Goal: Task Accomplishment & Management: Complete application form

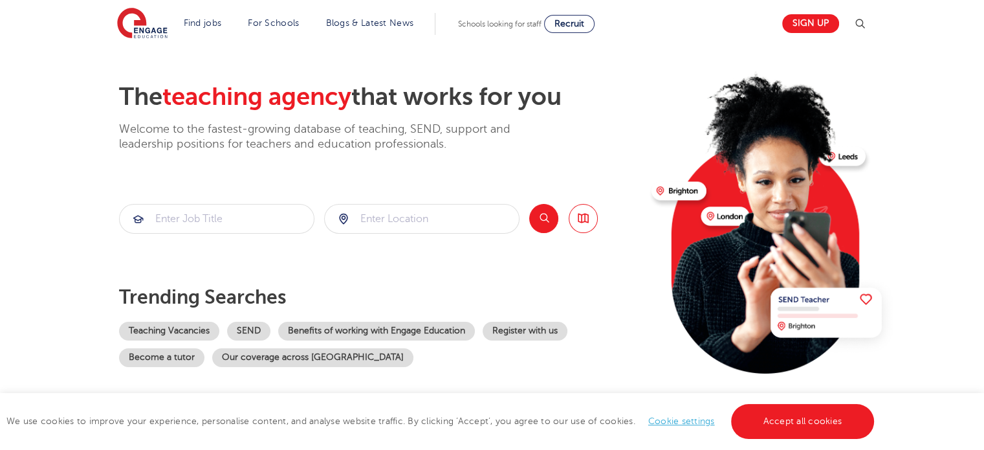
scroll to position [65, 0]
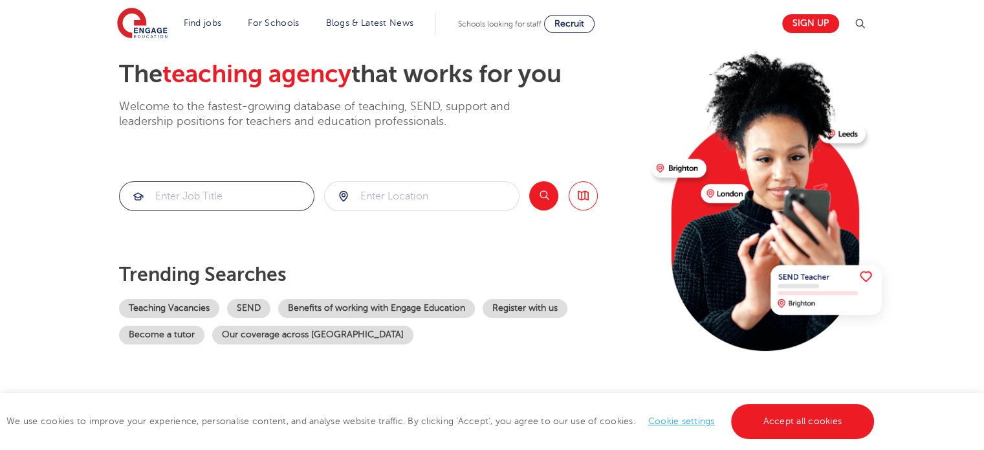
click at [267, 197] on input "search" at bounding box center [217, 196] width 194 height 28
click at [383, 186] on input "search" at bounding box center [422, 196] width 194 height 28
click at [551, 193] on button "Search" at bounding box center [543, 195] width 29 height 29
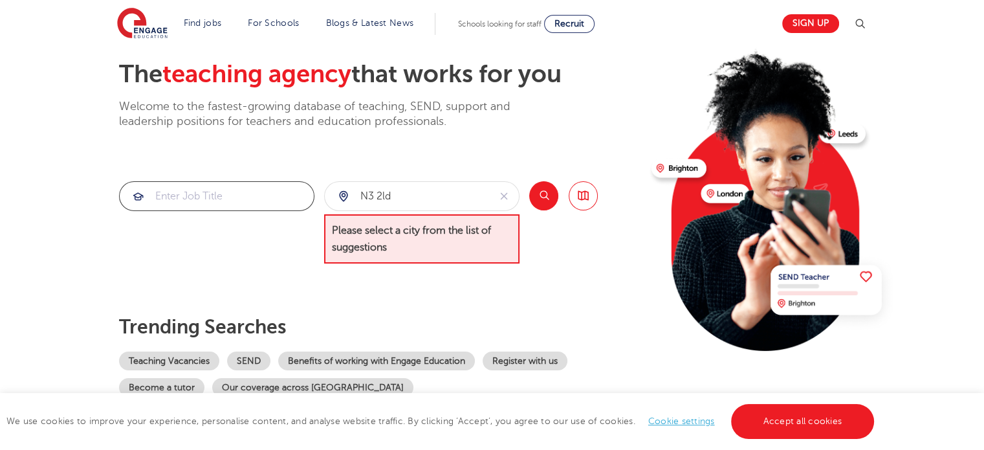
click at [219, 195] on input "search" at bounding box center [217, 196] width 194 height 28
drag, startPoint x: 402, startPoint y: 197, endPoint x: 342, endPoint y: 197, distance: 60.2
click at [342, 197] on div "n3 2ld" at bounding box center [407, 196] width 164 height 28
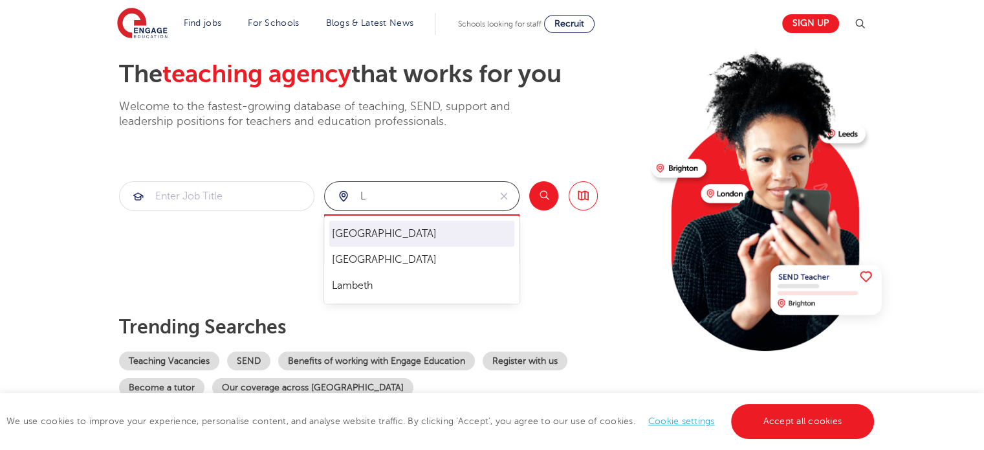
click at [346, 235] on li "London" at bounding box center [421, 234] width 185 height 26
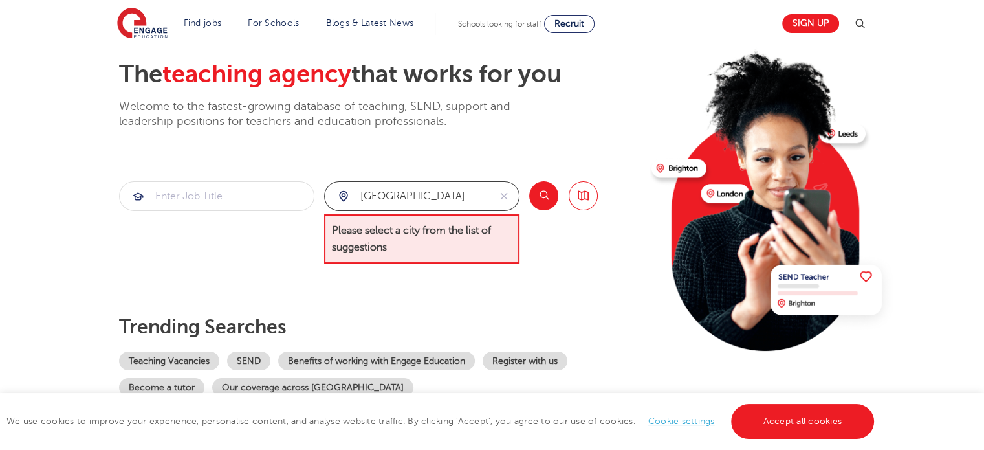
type input "London"
click at [545, 201] on button "Search" at bounding box center [543, 195] width 29 height 29
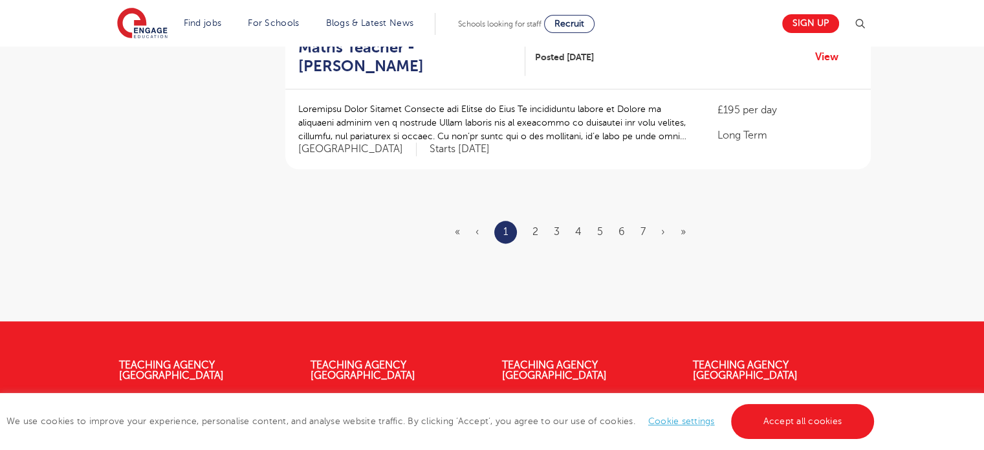
scroll to position [1617, 0]
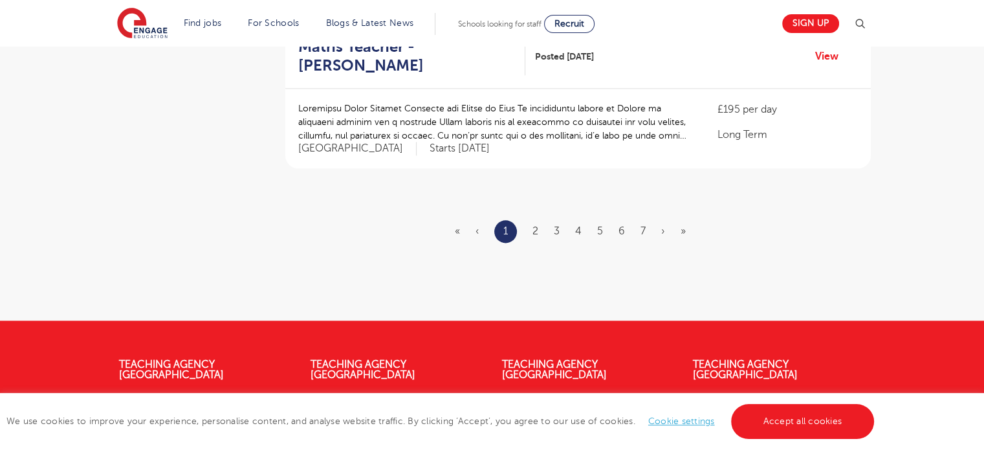
click at [668, 220] on ul "« ‹ 1 2 3 4 5 6 7 › »" at bounding box center [578, 231] width 246 height 23
click at [666, 220] on ul "« ‹ 1 2 3 4 5 6 7 › »" at bounding box center [578, 231] width 246 height 23
click at [663, 225] on link "›" at bounding box center [663, 231] width 4 height 12
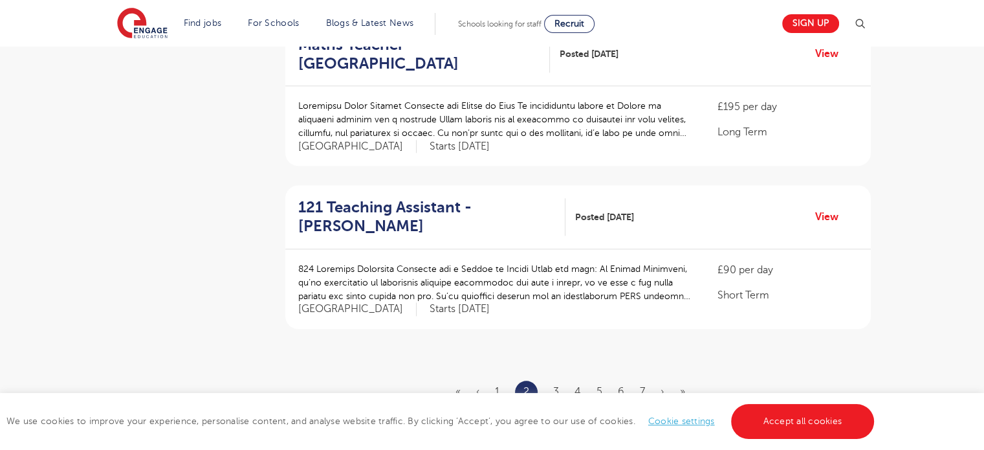
scroll to position [1488, 0]
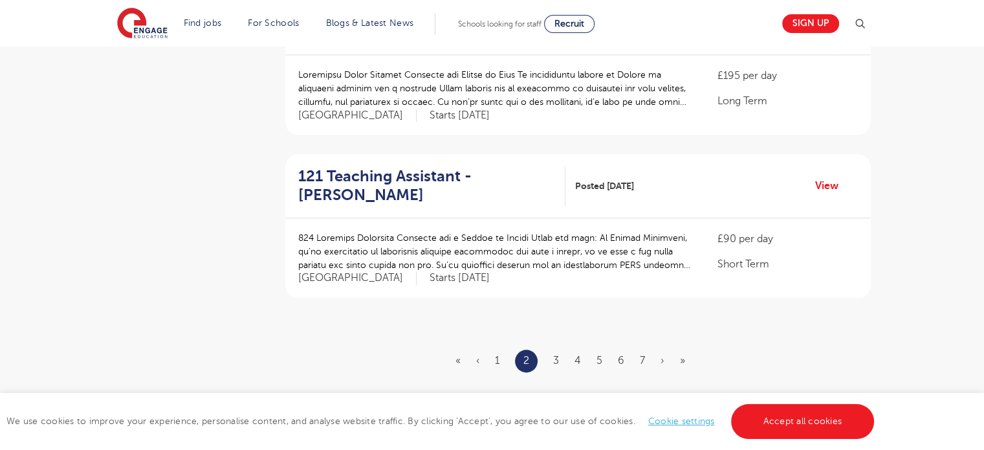
click at [659, 349] on ul "« ‹ 1 2 3 4 5 6 7 › »" at bounding box center [577, 360] width 245 height 23
click at [660, 354] on link "›" at bounding box center [662, 360] width 4 height 12
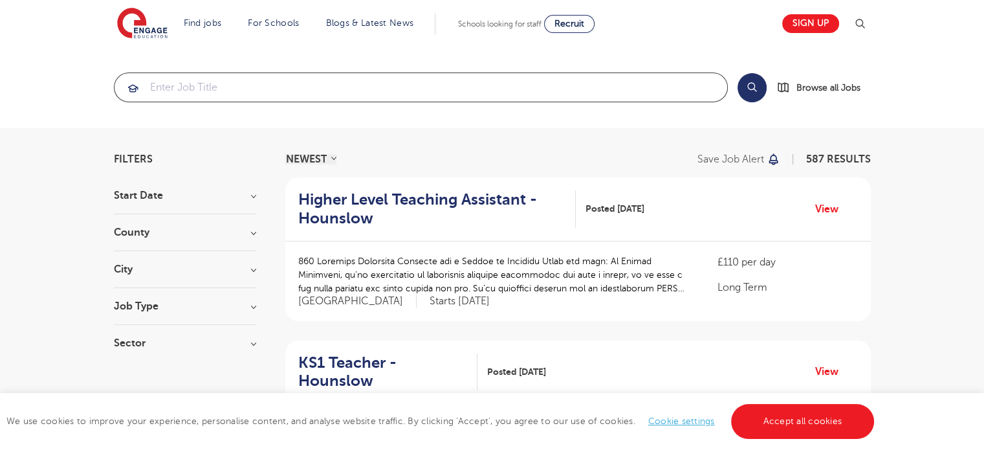
click at [215, 88] on input "search" at bounding box center [420, 87] width 613 height 28
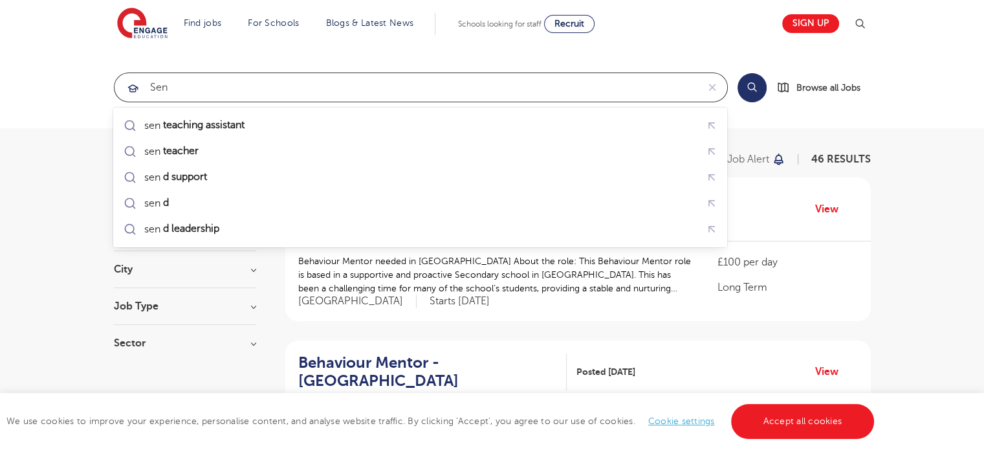
type input "sen"
click button "Submit" at bounding box center [0, 0] width 0 height 0
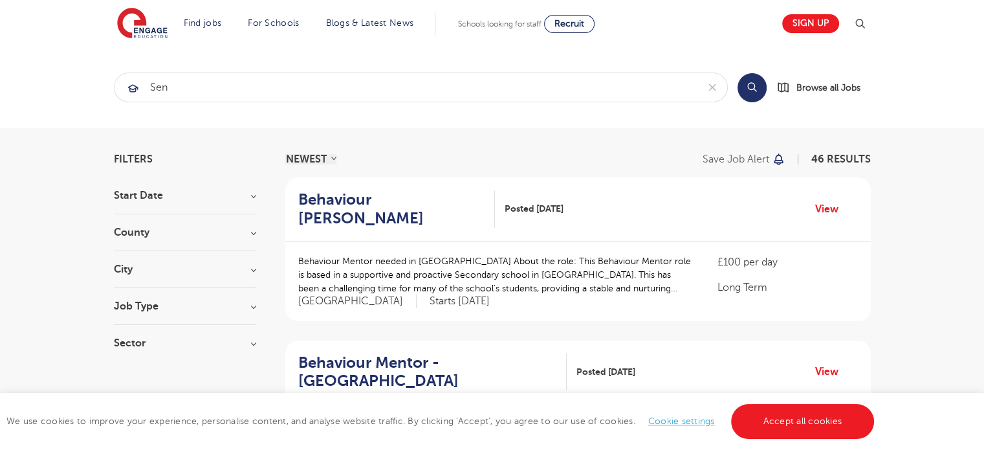
click at [750, 90] on button "Search" at bounding box center [751, 87] width 29 height 29
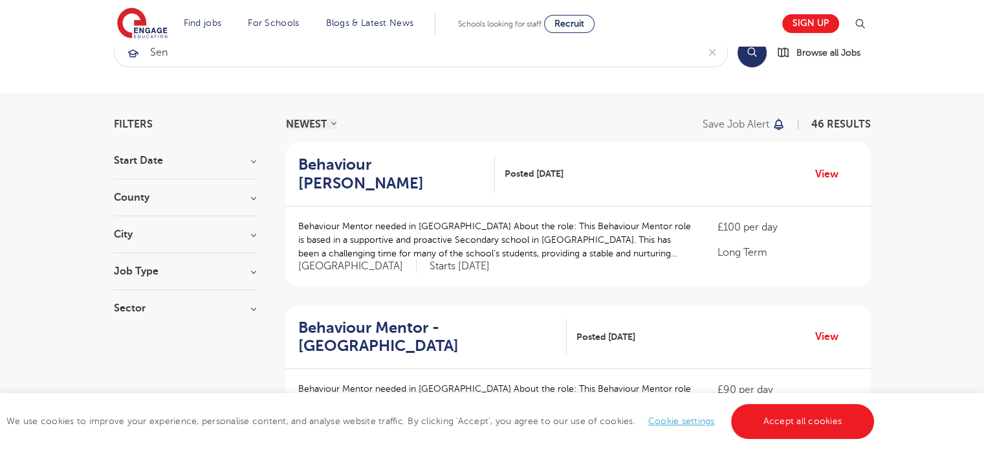
scroll to position [65, 0]
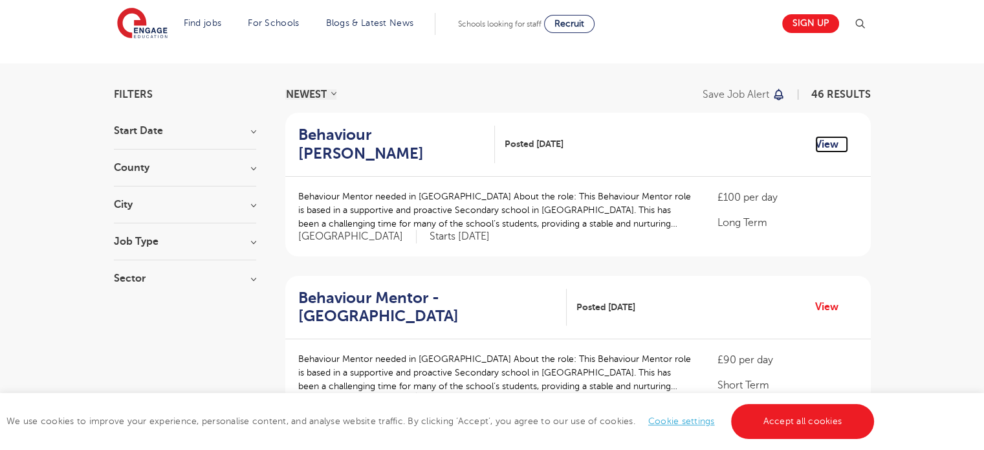
click at [822, 147] on link "View" at bounding box center [831, 144] width 33 height 17
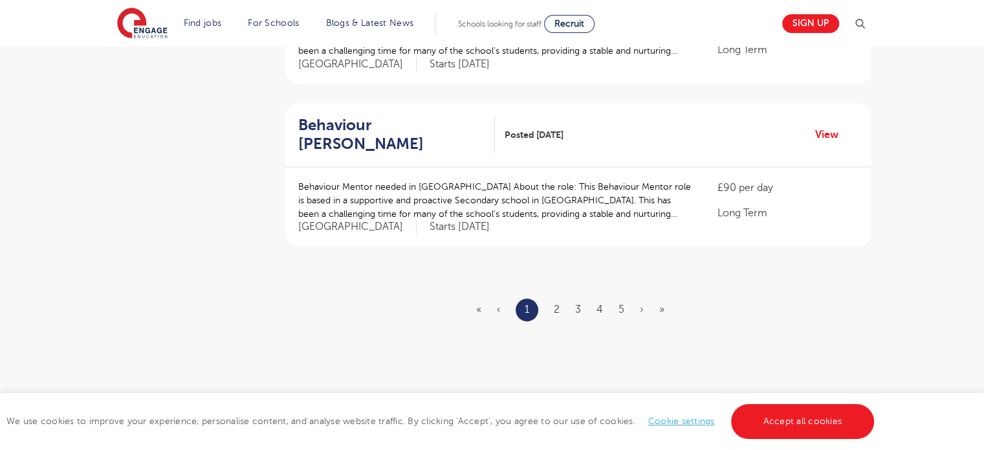
scroll to position [1552, 0]
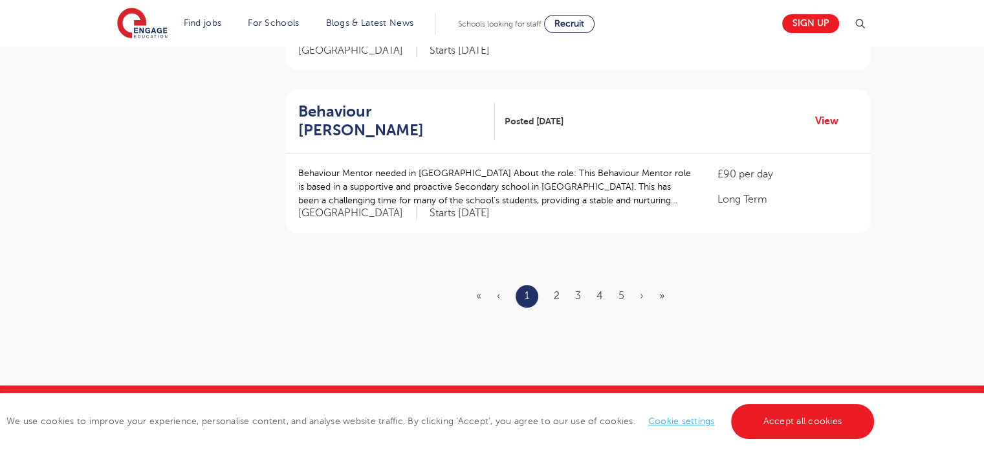
click at [644, 292] on ul "« ‹ 1 2 3 4 5 › »" at bounding box center [578, 296] width 204 height 23
click at [642, 293] on link "›" at bounding box center [642, 296] width 4 height 12
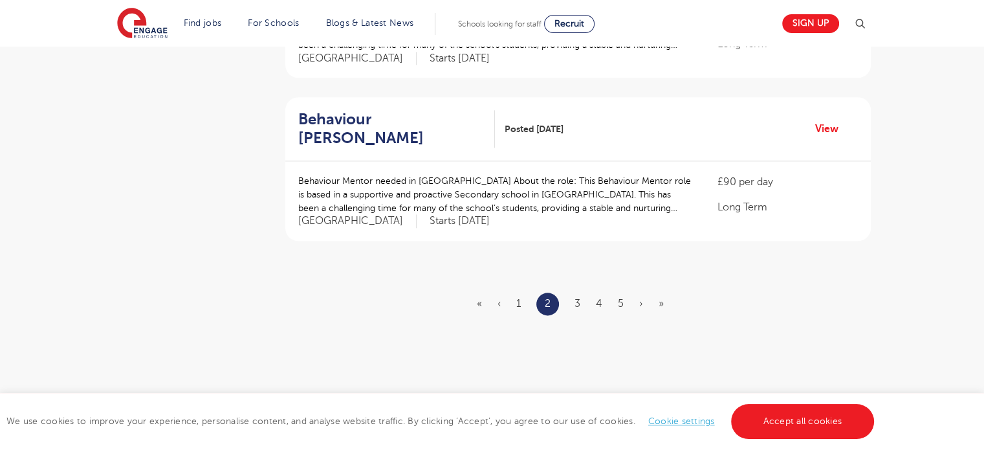
scroll to position [1552, 0]
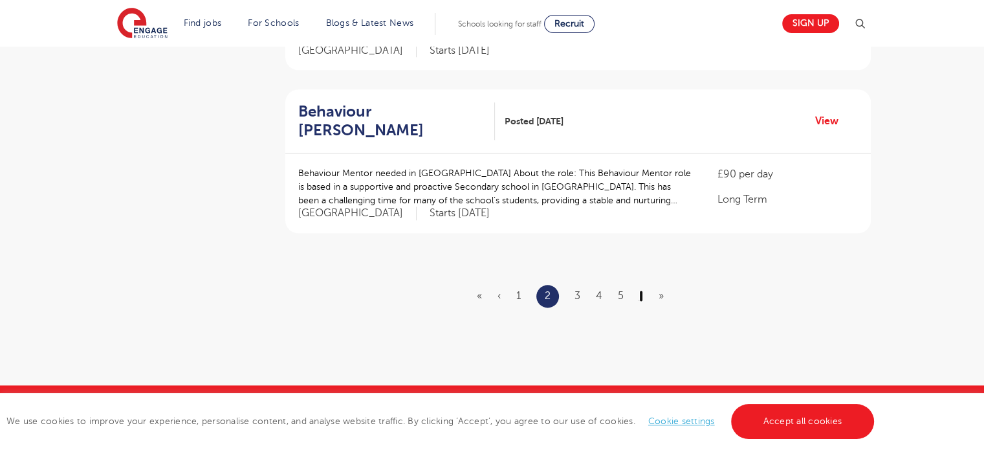
click at [642, 293] on link "›" at bounding box center [641, 296] width 4 height 12
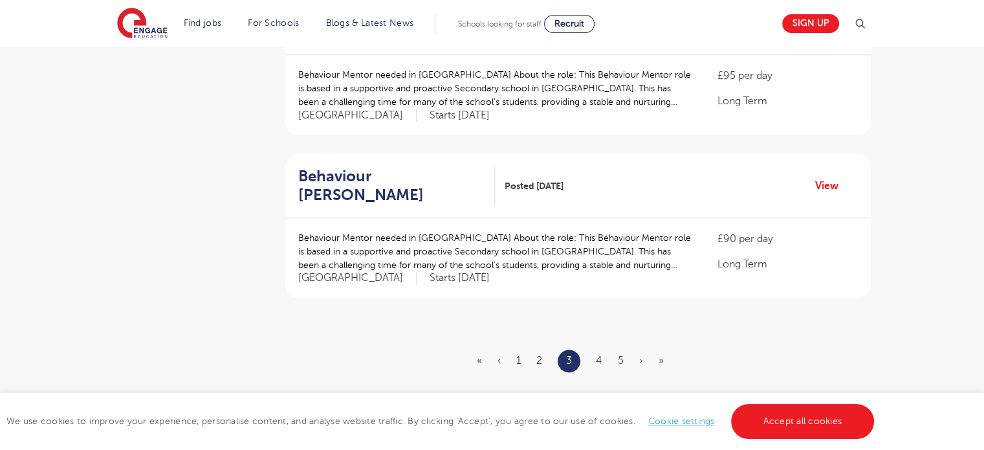
scroll to position [1552, 0]
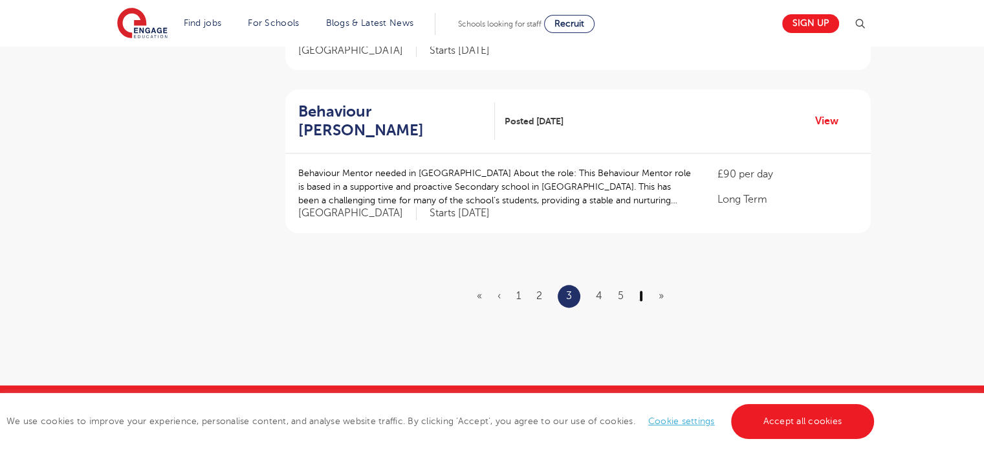
click at [642, 293] on link "›" at bounding box center [641, 296] width 4 height 12
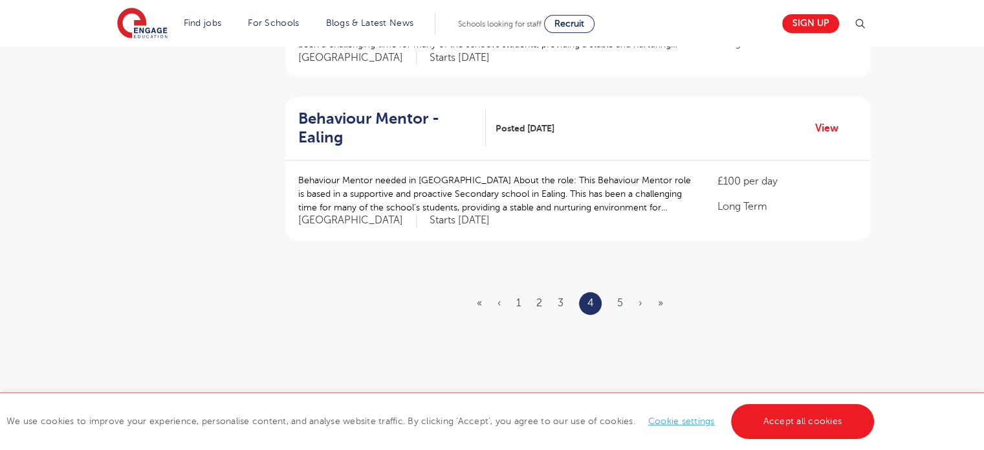
scroll to position [1552, 0]
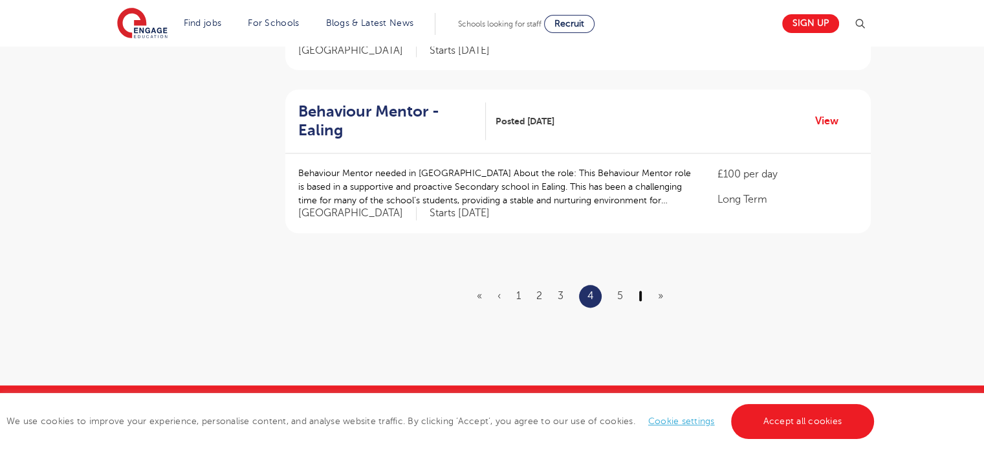
click at [642, 293] on link "›" at bounding box center [640, 296] width 4 height 12
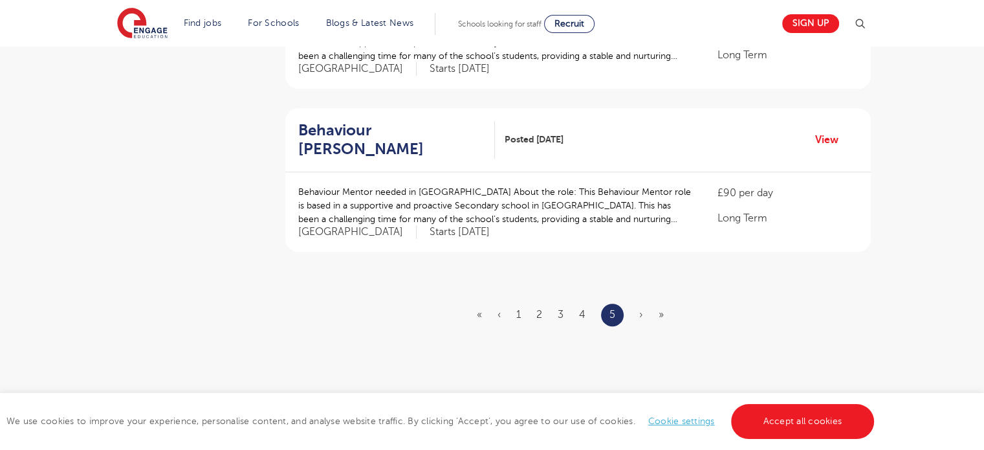
scroll to position [906, 0]
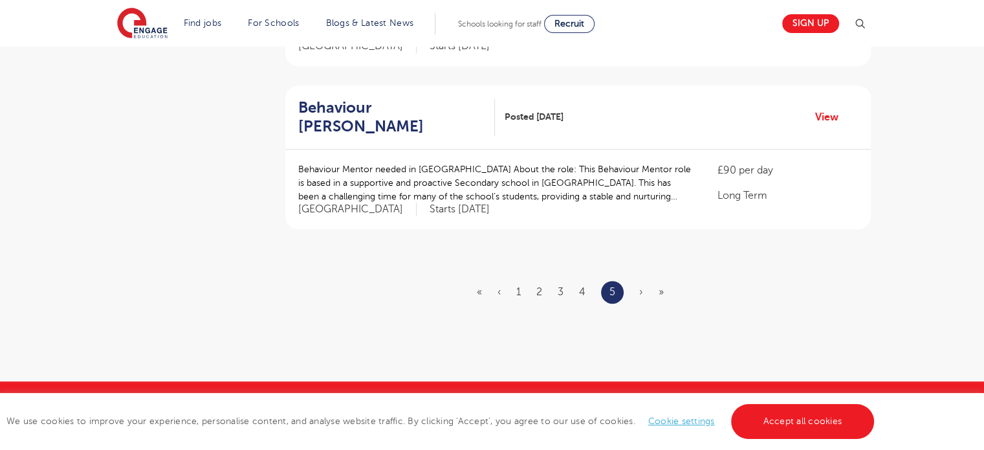
click at [642, 293] on span "›" at bounding box center [641, 292] width 4 height 12
click at [522, 290] on ul "« ‹ 1 2 3 4 5 › »" at bounding box center [578, 292] width 202 height 23
click at [515, 290] on ul "« ‹ 1 2 3 4 5 › »" at bounding box center [578, 292] width 202 height 23
click at [519, 290] on link "1" at bounding box center [518, 292] width 5 height 12
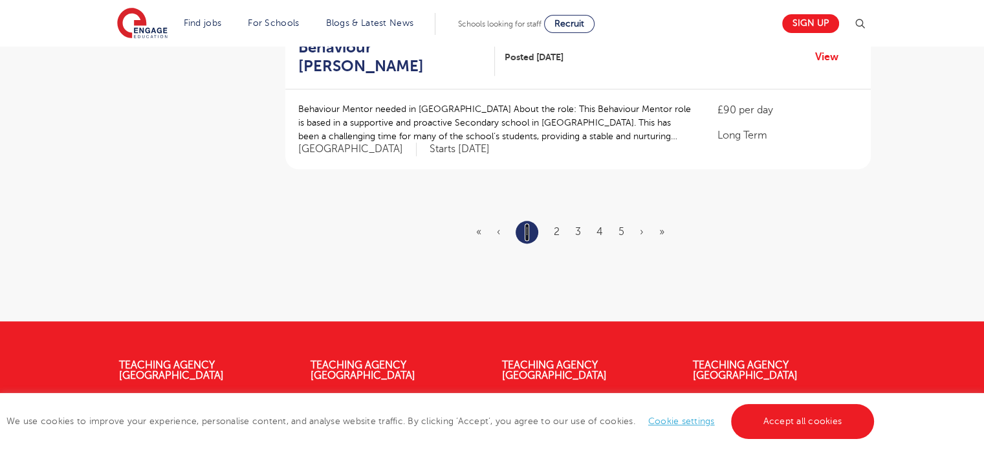
scroll to position [1617, 0]
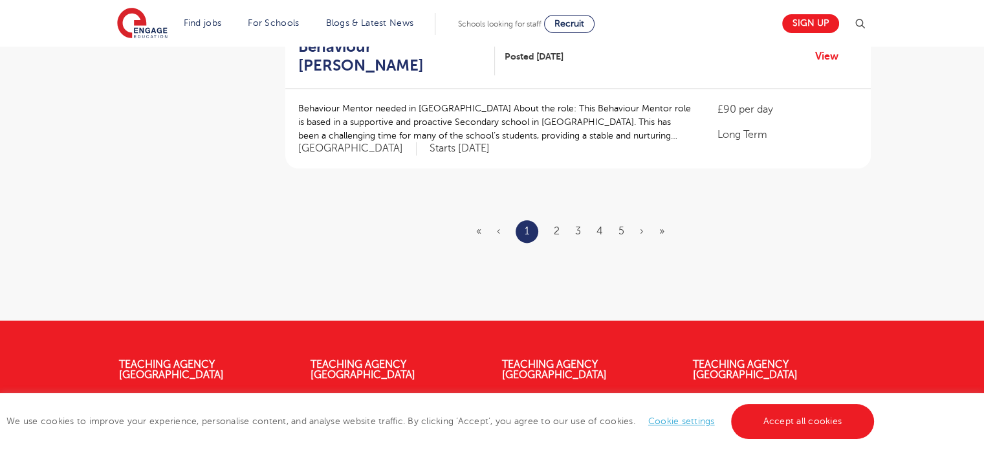
click at [550, 231] on ul "« ‹ 1 2 3 4 5 › »" at bounding box center [578, 231] width 204 height 23
click at [557, 230] on link "2" at bounding box center [557, 231] width 6 height 12
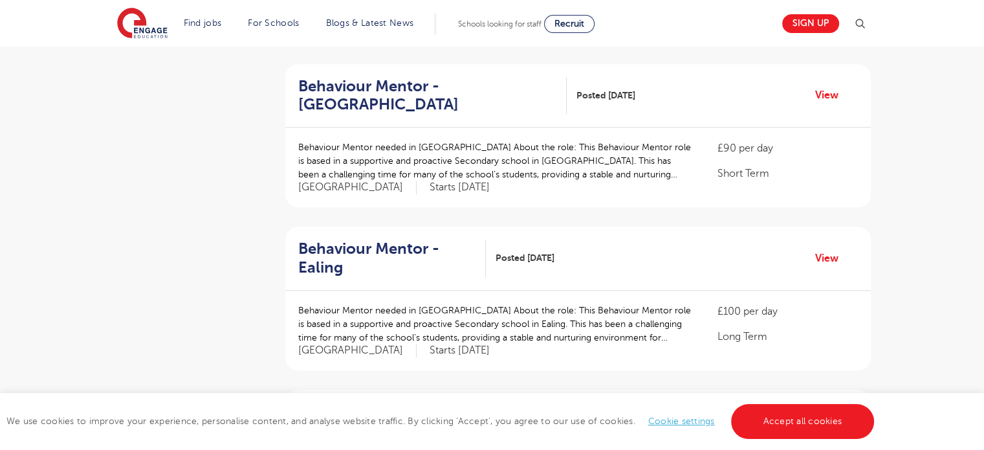
scroll to position [1035, 0]
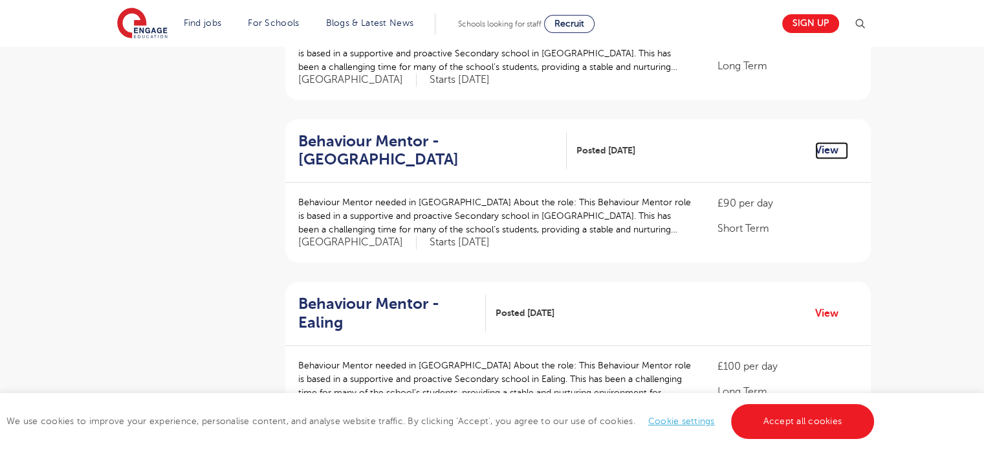
click at [824, 149] on link "View" at bounding box center [831, 150] width 33 height 17
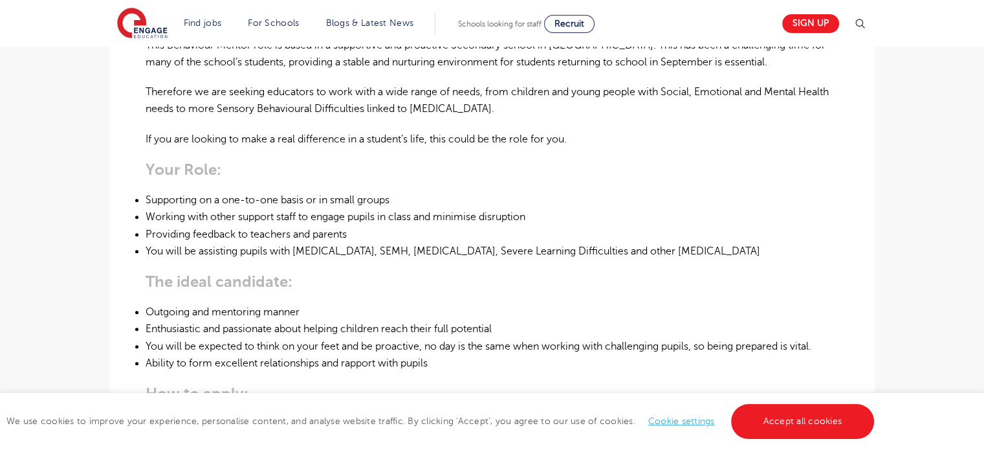
scroll to position [517, 0]
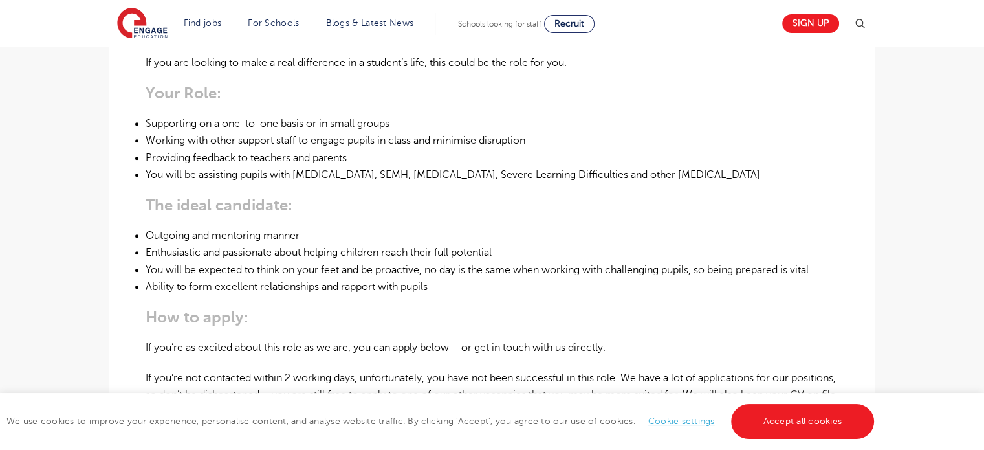
click at [190, 160] on li "Providing feedback to teachers and parents" at bounding box center [492, 157] width 693 height 17
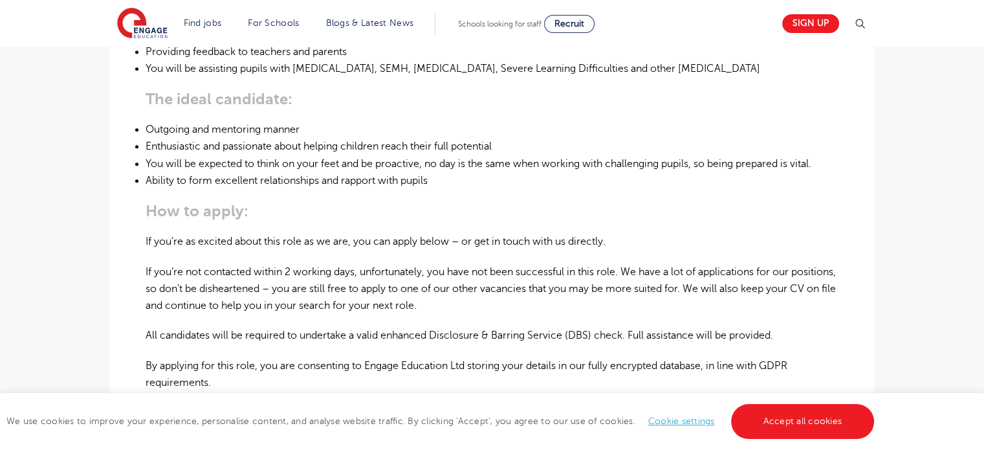
scroll to position [647, 0]
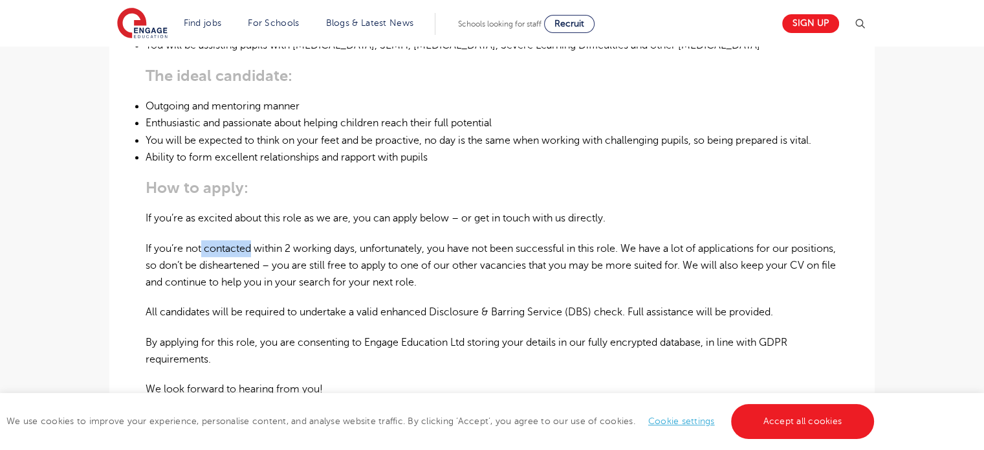
drag, startPoint x: 201, startPoint y: 243, endPoint x: 254, endPoint y: 246, distance: 52.5
click at [254, 246] on p "If you’re not contacted within 2 working days, unfortunately, you have not been…" at bounding box center [492, 265] width 693 height 51
click at [294, 245] on p "If you’re not contacted within 2 working days, unfortunately, you have not been…" at bounding box center [492, 265] width 693 height 51
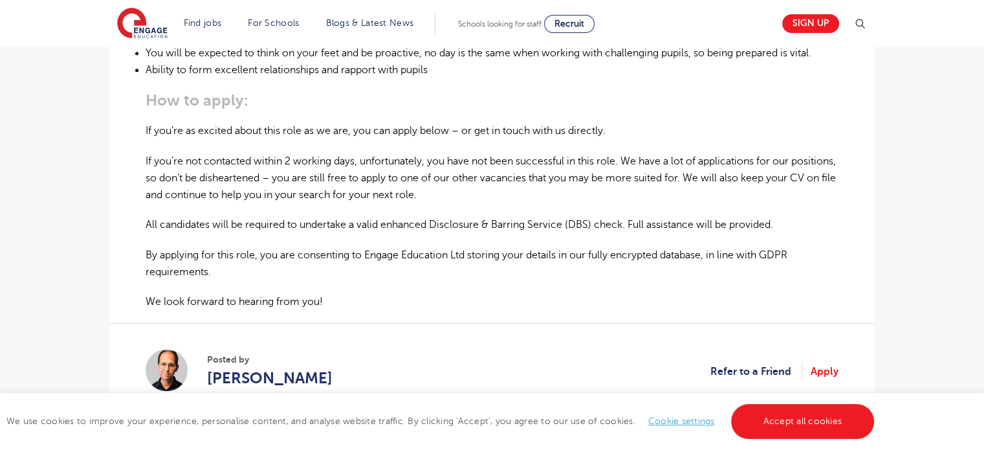
scroll to position [712, 0]
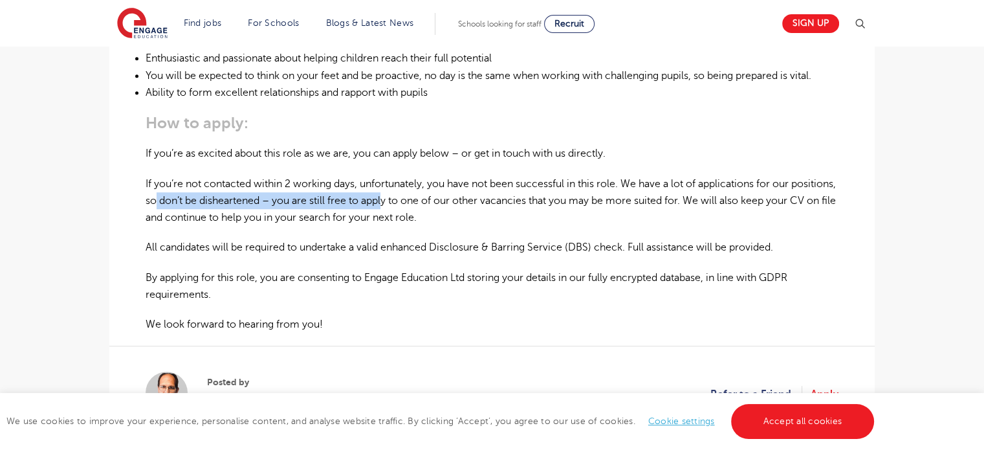
drag, startPoint x: 205, startPoint y: 201, endPoint x: 433, endPoint y: 205, distance: 228.4
click at [433, 205] on p "If you’re not contacted within 2 working days, unfortunately, you have not been…" at bounding box center [492, 200] width 693 height 51
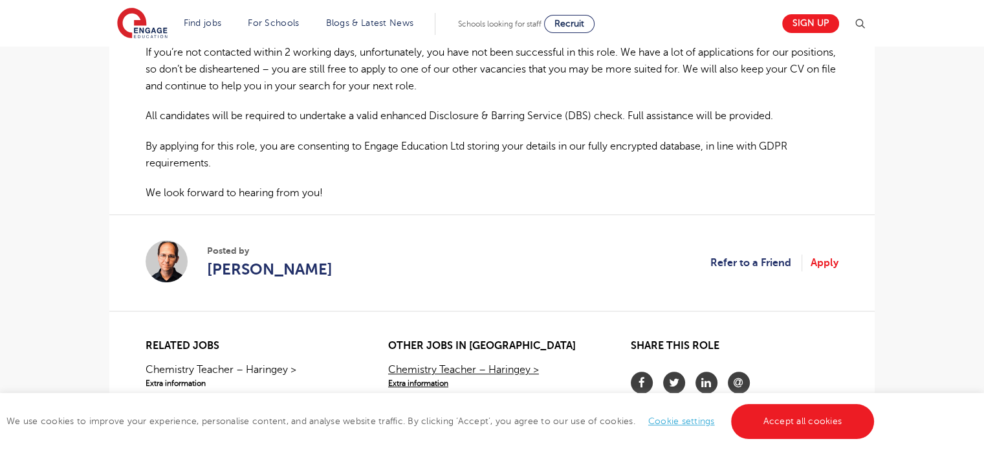
scroll to position [841, 0]
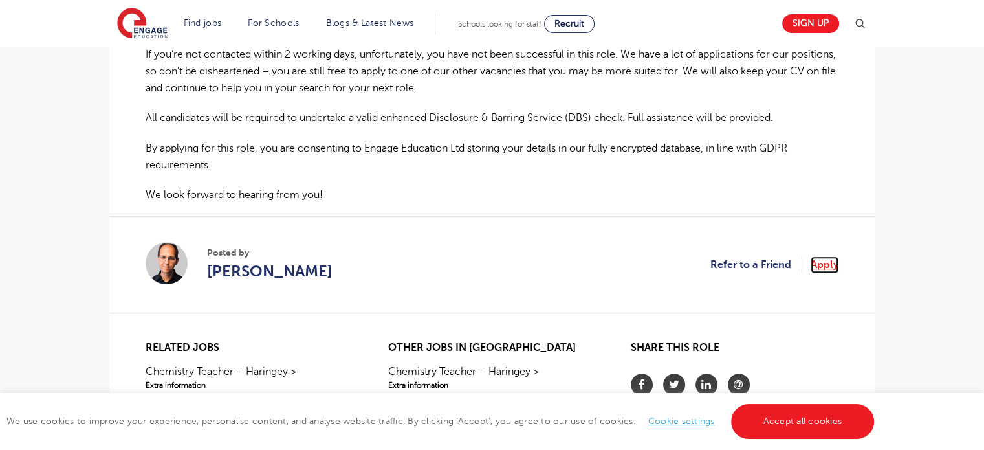
click at [834, 265] on link "Apply" at bounding box center [825, 264] width 28 height 17
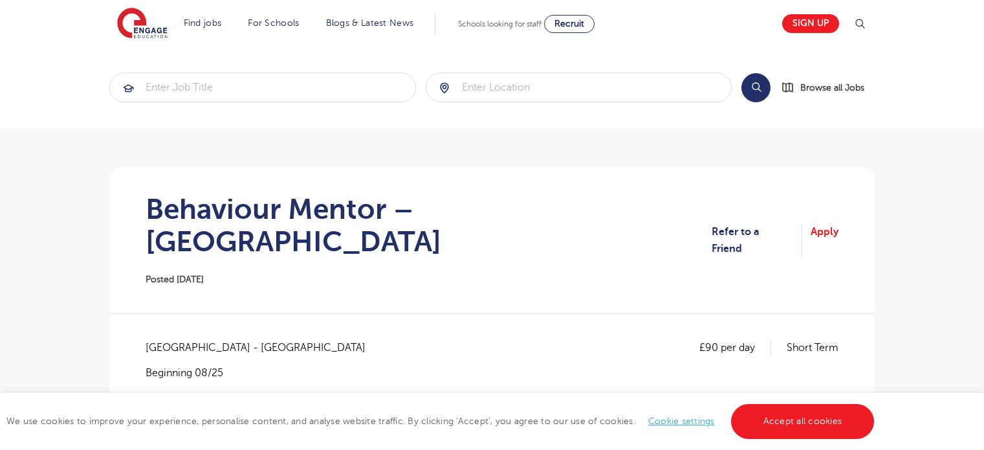
scroll to position [259, 0]
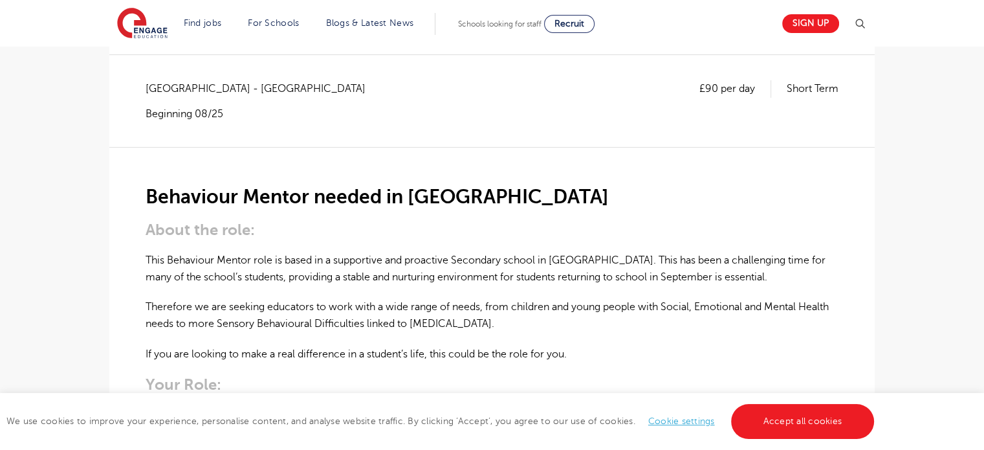
click at [354, 252] on p "This Behaviour Mentor role is based in a supportive and proactive Secondary sch…" at bounding box center [492, 269] width 693 height 34
click at [360, 252] on p "This Behaviour Mentor role is based in a supportive and proactive Secondary sch…" at bounding box center [492, 269] width 693 height 34
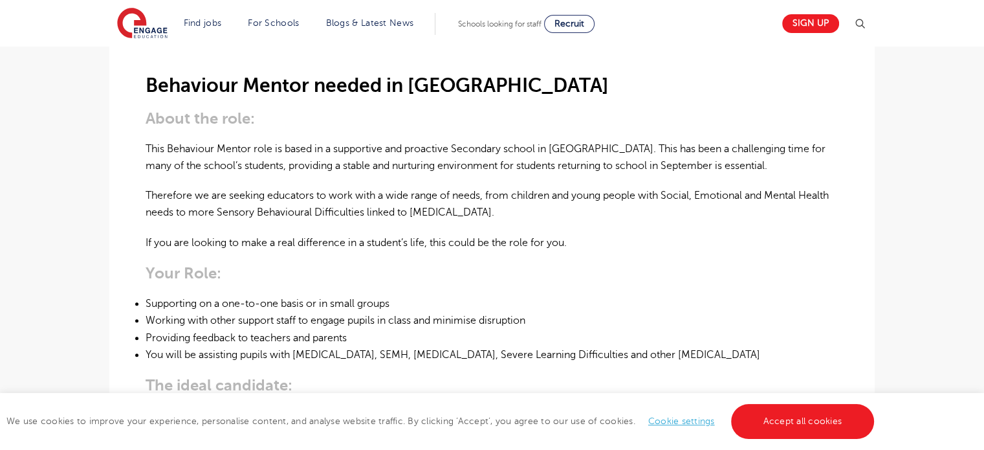
scroll to position [388, 0]
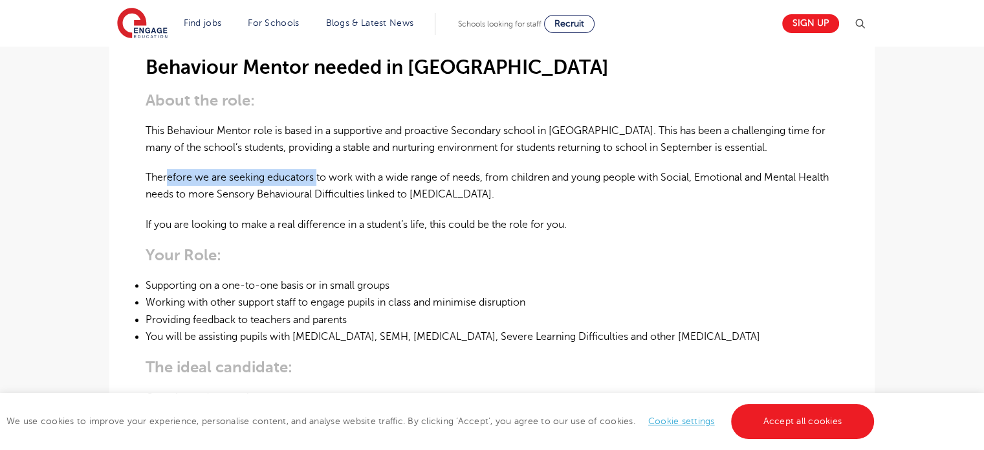
drag, startPoint x: 182, startPoint y: 137, endPoint x: 342, endPoint y: 139, distance: 159.1
click at [337, 169] on p "Therefore we are seeking educators to work with a wide range of needs, from chi…" at bounding box center [492, 186] width 693 height 34
click at [394, 169] on p "Therefore we are seeking educators to work with a wide range of needs, from chi…" at bounding box center [492, 186] width 693 height 34
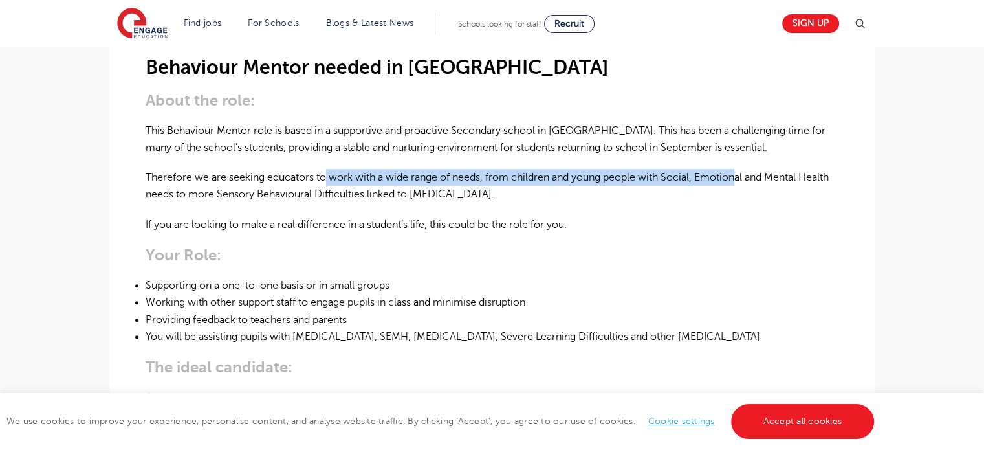
drag, startPoint x: 326, startPoint y: 144, endPoint x: 724, endPoint y: 144, distance: 398.5
click at [743, 169] on p "Therefore we are seeking educators to work with a wide range of needs, from chi…" at bounding box center [492, 186] width 693 height 34
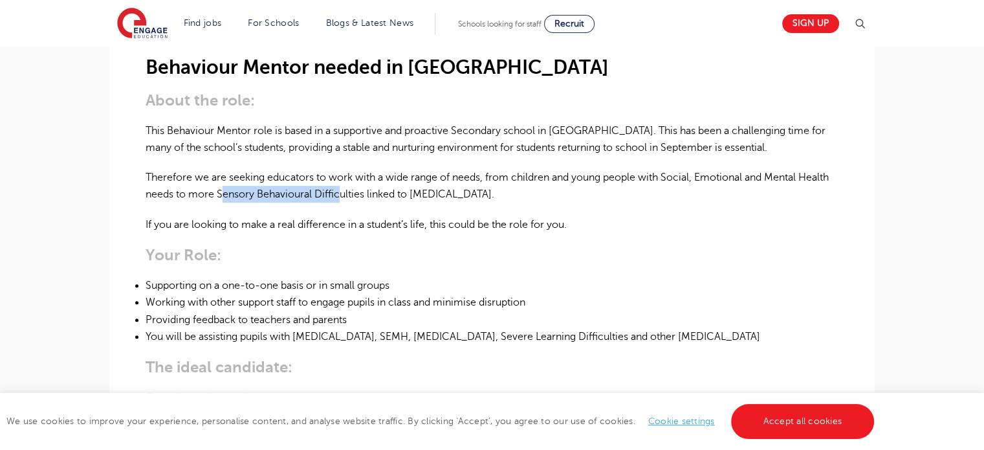
drag, startPoint x: 250, startPoint y: 165, endPoint x: 395, endPoint y: 165, distance: 144.2
click at [365, 169] on p "Therefore we are seeking educators to work with a wide range of needs, from chi…" at bounding box center [492, 186] width 693 height 34
click at [407, 169] on p "Therefore we are seeking educators to work with a wide range of needs, from chi…" at bounding box center [492, 186] width 693 height 34
drag, startPoint x: 178, startPoint y: 190, endPoint x: 362, endPoint y: 191, distance: 184.4
click at [362, 216] on p "If you are looking to make a real difference in a student’s life, this could be…" at bounding box center [492, 224] width 693 height 17
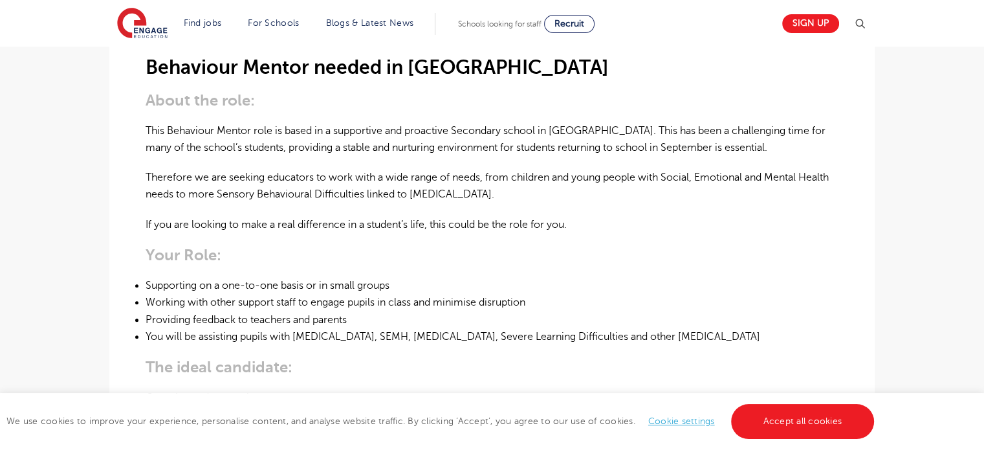
click at [384, 216] on p "If you are looking to make a real difference in a student’s life, this could be…" at bounding box center [492, 224] width 693 height 17
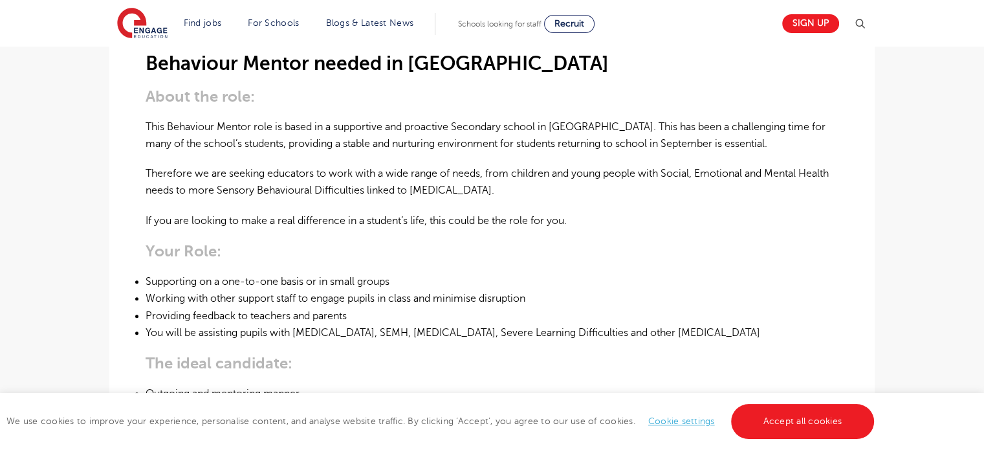
scroll to position [453, 0]
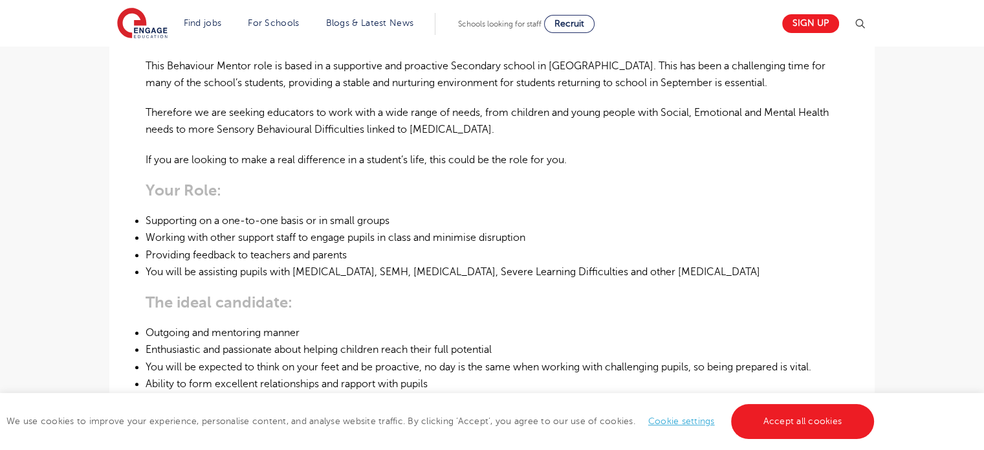
click at [205, 229] on li "Working with other support staff to engage pupils in class and minimise disrupt…" at bounding box center [492, 237] width 693 height 17
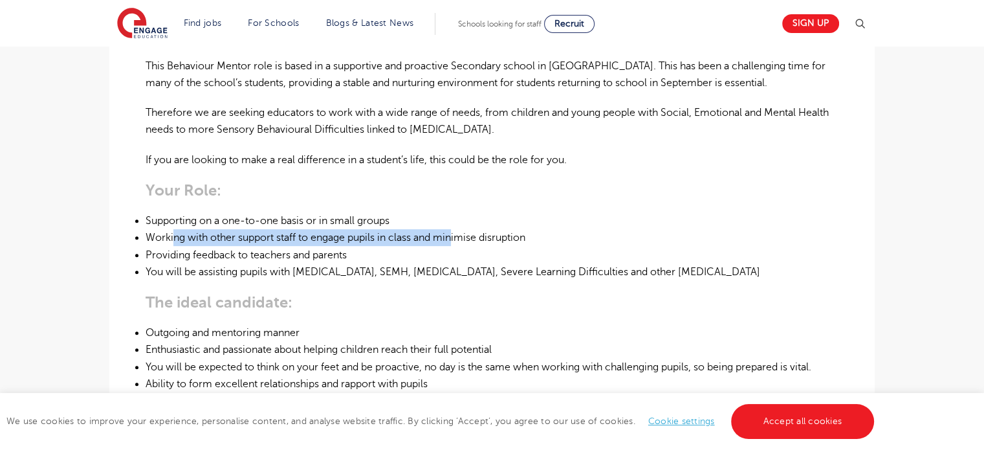
drag, startPoint x: 174, startPoint y: 204, endPoint x: 462, endPoint y: 204, distance: 287.8
click at [457, 229] on li "Working with other support staff to engage pupils in class and minimise disrupt…" at bounding box center [492, 237] width 693 height 17
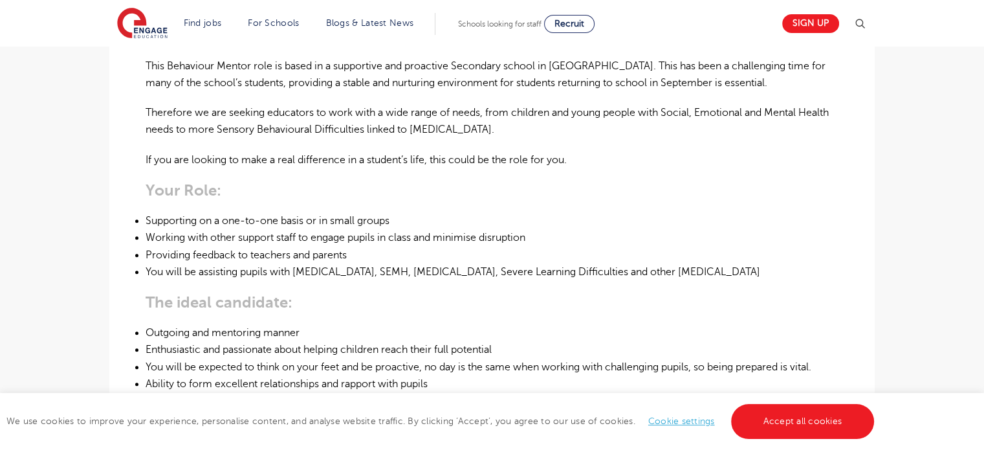
click at [186, 246] on li "Providing feedback to teachers and parents" at bounding box center [492, 254] width 693 height 17
drag, startPoint x: 170, startPoint y: 239, endPoint x: 301, endPoint y: 234, distance: 131.4
click at [292, 263] on li "You will be assisting pupils with [MEDICAL_DATA], SEMH, [MEDICAL_DATA], Severe …" at bounding box center [492, 271] width 693 height 17
click at [303, 263] on li "You will be assisting pupils with [MEDICAL_DATA], SEMH, [MEDICAL_DATA], Severe …" at bounding box center [492, 271] width 693 height 17
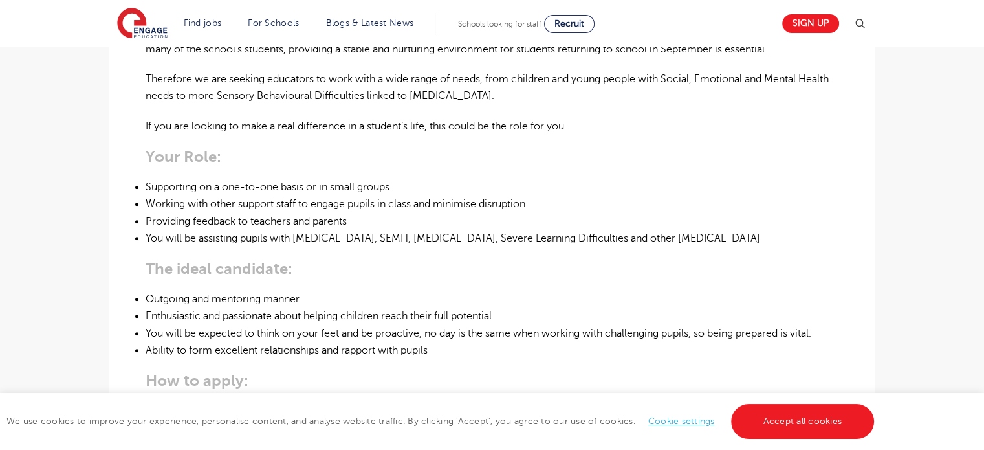
scroll to position [517, 0]
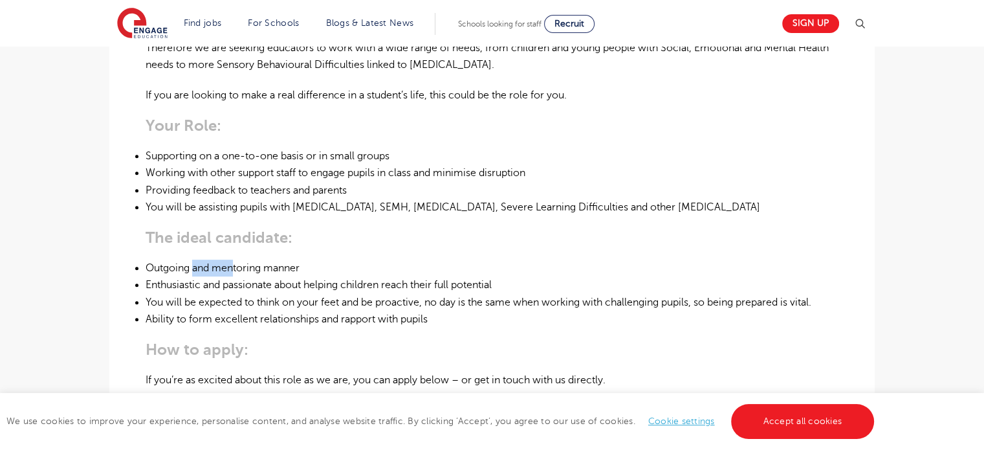
drag, startPoint x: 193, startPoint y: 230, endPoint x: 249, endPoint y: 230, distance: 55.6
click at [245, 259] on li "Outgoing and mentoring manner" at bounding box center [492, 267] width 693 height 17
drag, startPoint x: 196, startPoint y: 256, endPoint x: 246, endPoint y: 254, distance: 50.5
click at [246, 276] on li "Enthusiastic and passionate about helping children reach their full potential" at bounding box center [492, 284] width 693 height 17
drag, startPoint x: 208, startPoint y: 274, endPoint x: 251, endPoint y: 269, distance: 43.6
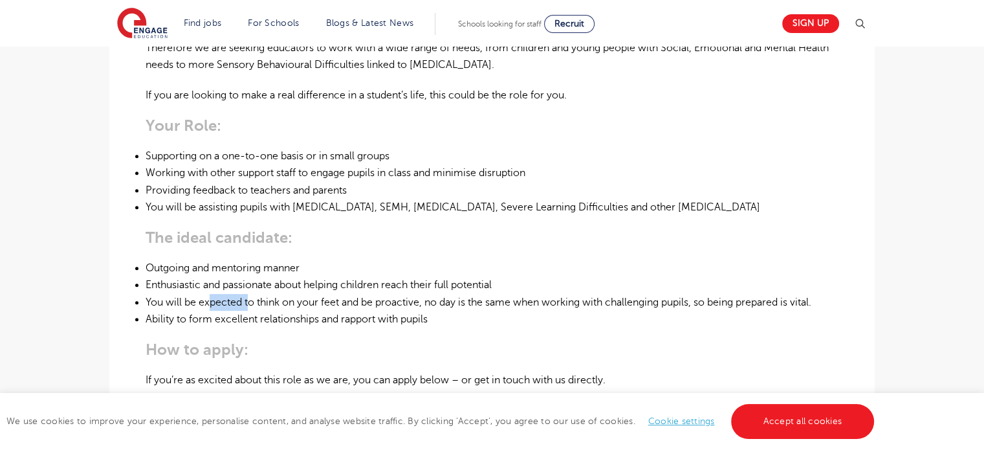
click at [251, 294] on li "You will be expected to think on your feet and be proactive, no day is the same…" at bounding box center [492, 302] width 693 height 17
click at [269, 294] on li "You will be expected to think on your feet and be proactive, no day is the same…" at bounding box center [492, 302] width 693 height 17
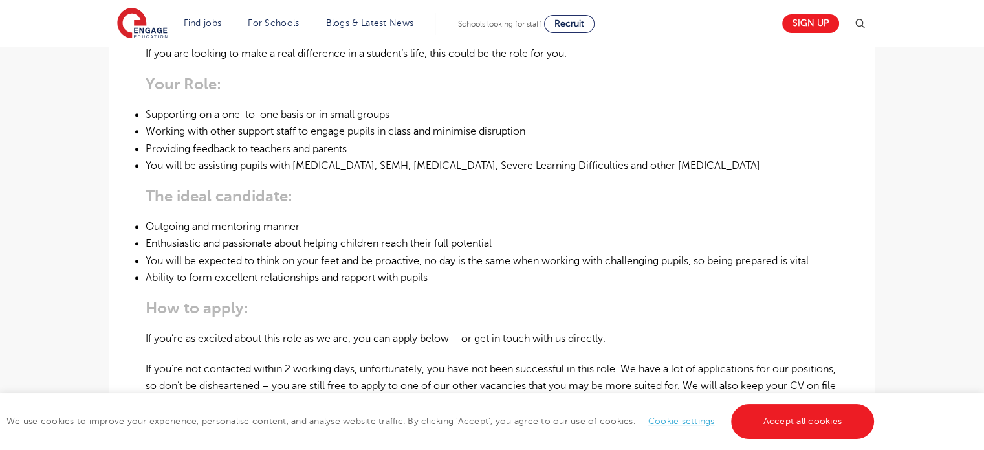
scroll to position [582, 0]
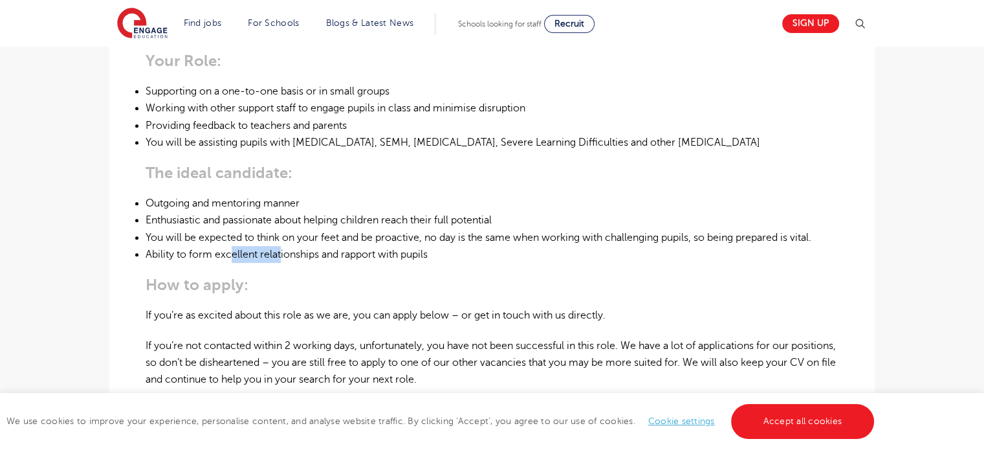
drag, startPoint x: 238, startPoint y: 219, endPoint x: 300, endPoint y: 222, distance: 62.2
click at [299, 246] on li "Ability to form excellent relationships and rapport with pupils" at bounding box center [492, 254] width 693 height 17
click at [338, 246] on li "Ability to form excellent relationships and rapport with pupils" at bounding box center [492, 254] width 693 height 17
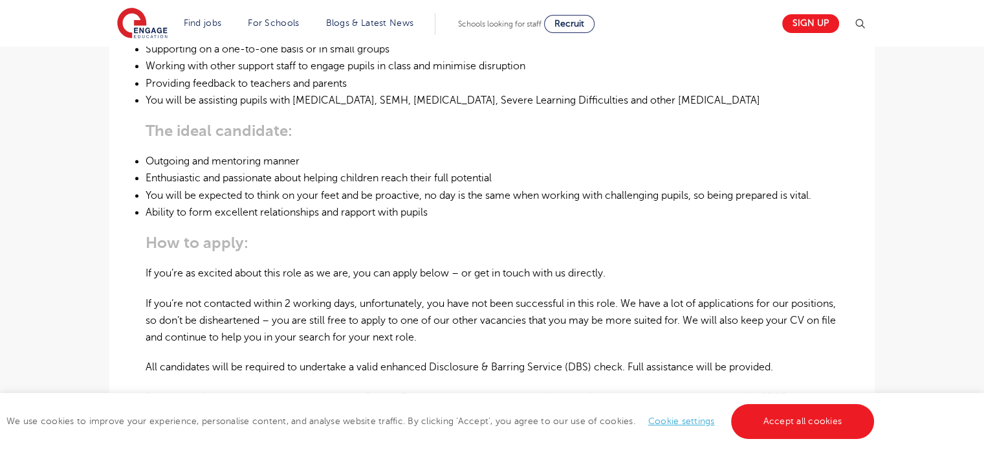
scroll to position [647, 0]
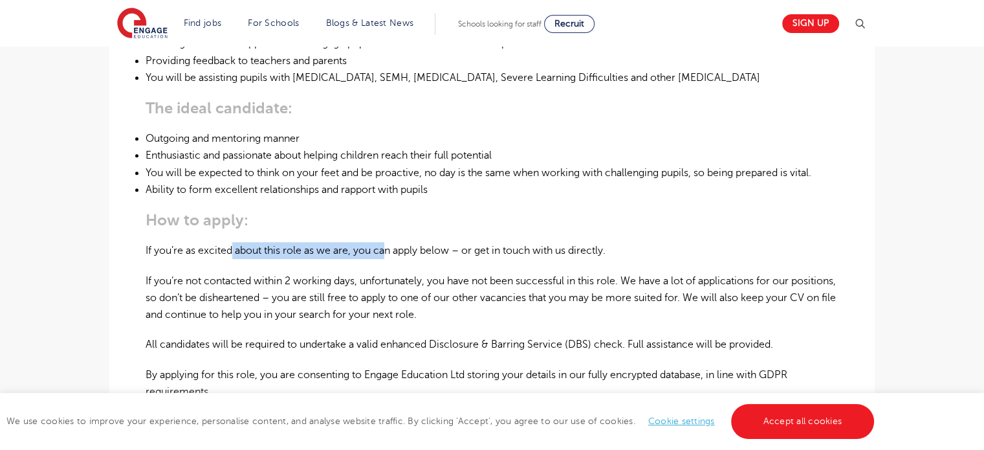
drag, startPoint x: 233, startPoint y: 212, endPoint x: 427, endPoint y: 212, distance: 194.1
click at [414, 242] on p "If you’re as excited about this role as we are, you can apply below – or get in…" at bounding box center [492, 250] width 693 height 17
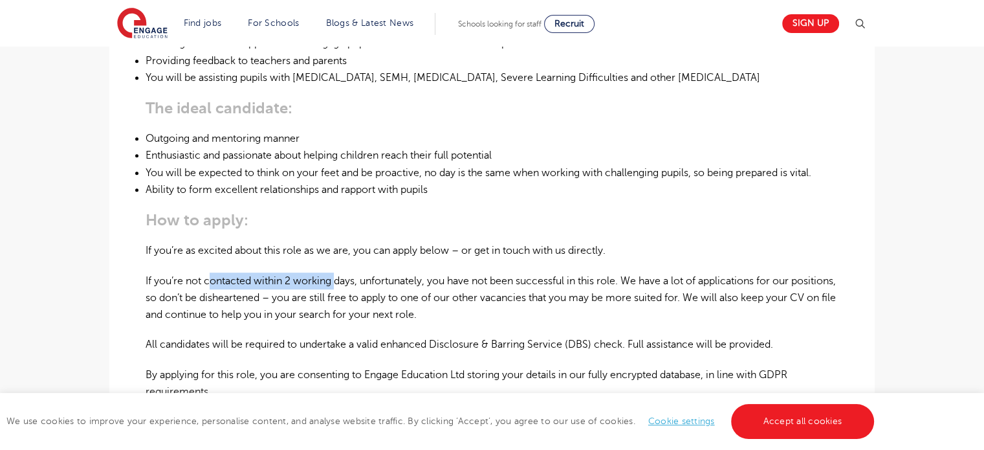
drag, startPoint x: 210, startPoint y: 254, endPoint x: 381, endPoint y: 250, distance: 170.8
click at [343, 272] on p "If you’re not contacted within 2 working days, unfortunately, you have not been…" at bounding box center [492, 297] width 693 height 51
click at [402, 272] on p "If you’re not contacted within 2 working days, unfortunately, you have not been…" at bounding box center [492, 297] width 693 height 51
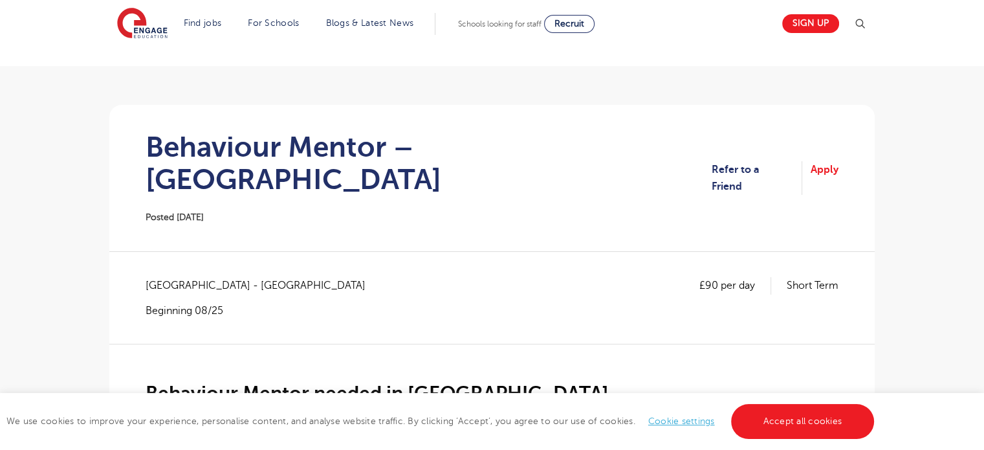
scroll to position [0, 0]
